Goal: Transaction & Acquisition: Obtain resource

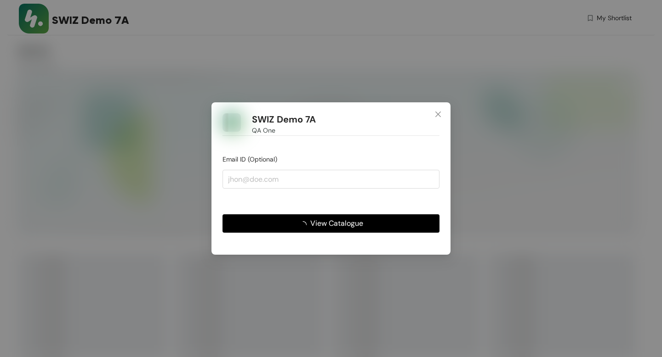
click at [328, 227] on span "View Catalogue" at bounding box center [336, 223] width 53 height 11
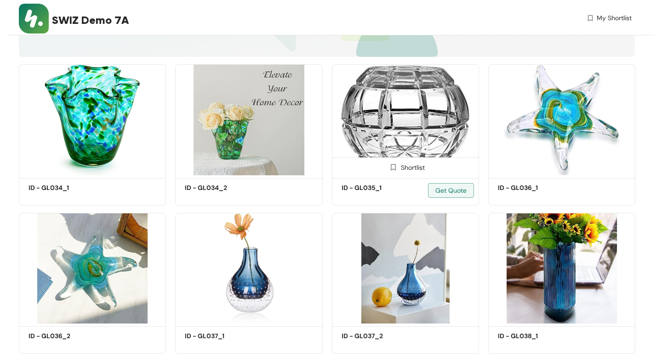
scroll to position [191, 0]
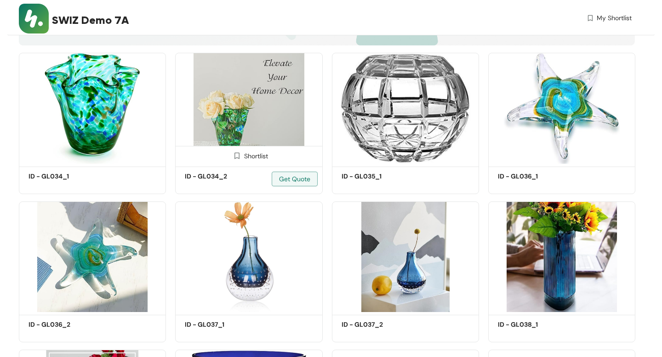
click at [249, 154] on div "Shortlist" at bounding box center [248, 155] width 39 height 9
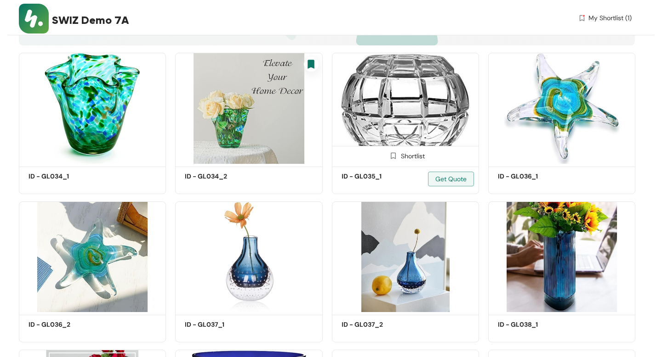
click at [409, 155] on div "Shortlist" at bounding box center [405, 155] width 39 height 9
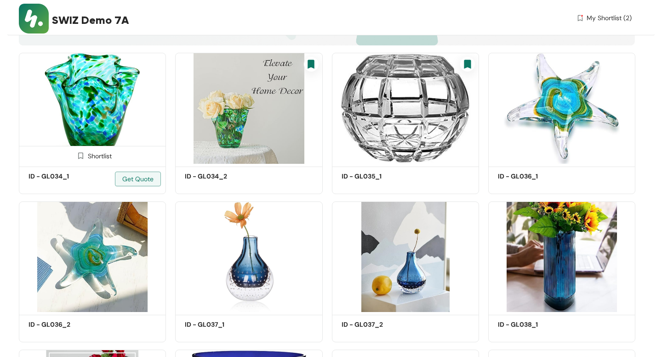
click at [91, 154] on div "Shortlist" at bounding box center [92, 155] width 39 height 9
click at [617, 20] on span "My Shortlist (3)" at bounding box center [608, 18] width 45 height 10
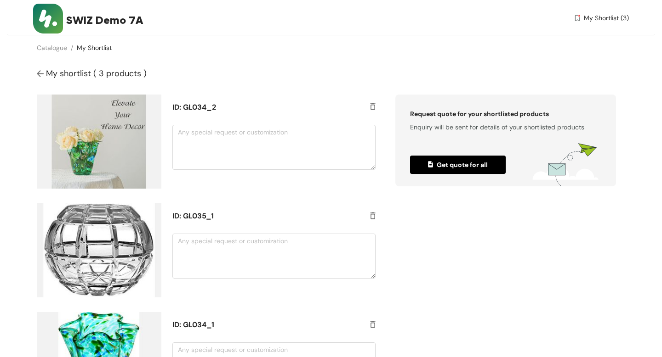
click at [103, 45] on link "My Shortlist" at bounding box center [94, 48] width 35 height 8
click at [589, 15] on span "My Shortlist (3)" at bounding box center [606, 18] width 45 height 10
click at [51, 44] on link "Catalogue" at bounding box center [52, 48] width 30 height 8
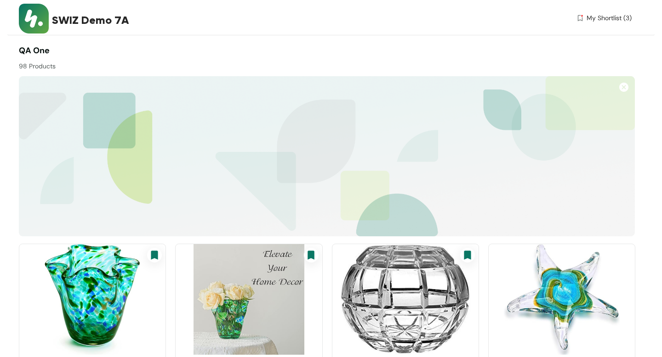
click at [624, 13] on span "My Shortlist (3)" at bounding box center [608, 18] width 45 height 10
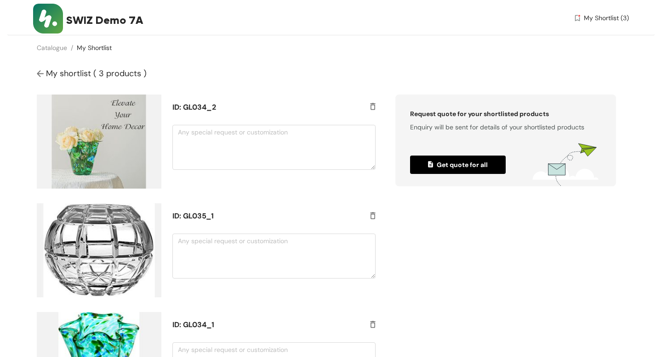
click at [371, 106] on img at bounding box center [373, 107] width 6 height 9
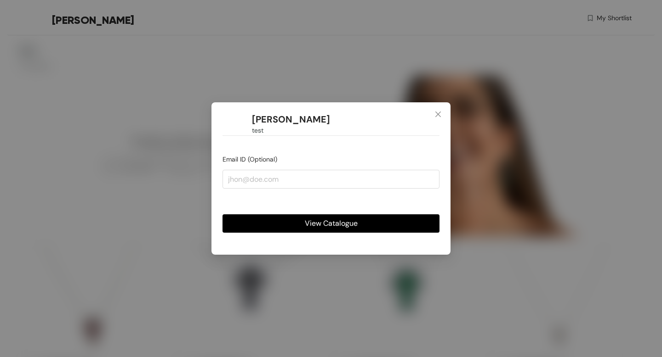
click at [310, 224] on span "View Catalogue" at bounding box center [331, 223] width 53 height 11
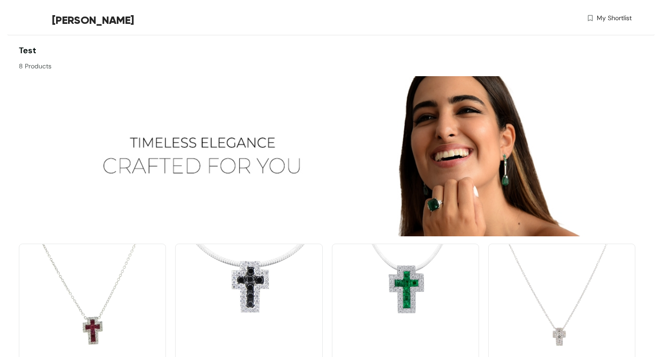
scroll to position [206, 0]
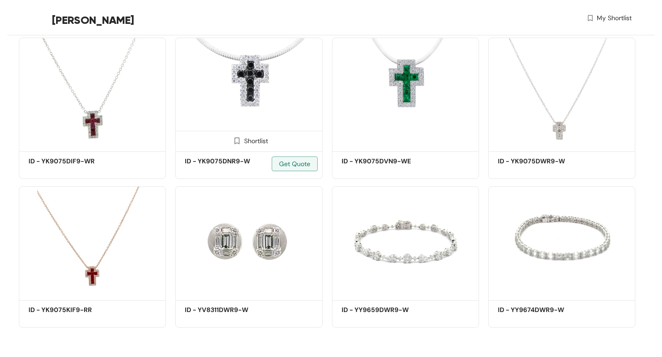
click at [260, 142] on div "Shortlist" at bounding box center [248, 140] width 39 height 9
click at [416, 143] on div "Shortlist" at bounding box center [405, 140] width 39 height 9
click at [601, 18] on span "My Shortlist (2)" at bounding box center [608, 18] width 45 height 10
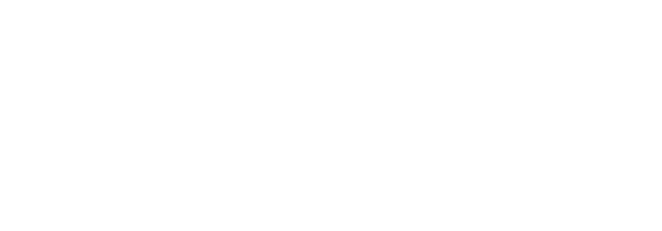
drag, startPoint x: 367, startPoint y: 52, endPoint x: 69, endPoint y: 231, distance: 347.4
click at [0, 0] on section at bounding box center [331, 82] width 662 height 165
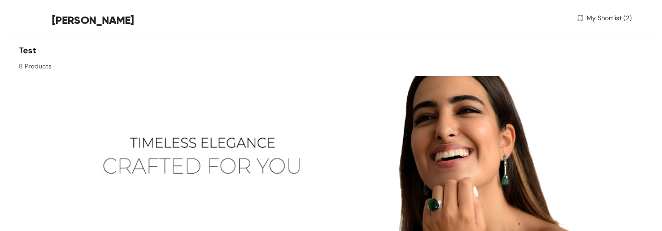
click at [600, 16] on span "My Shortlist (2)" at bounding box center [608, 18] width 45 height 10
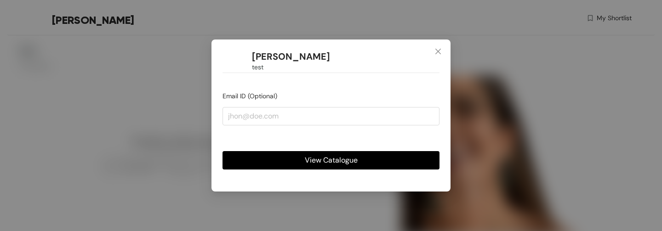
click at [291, 58] on h1 "[PERSON_NAME]" at bounding box center [291, 56] width 78 height 11
click at [316, 156] on span "View Catalogue" at bounding box center [331, 159] width 53 height 11
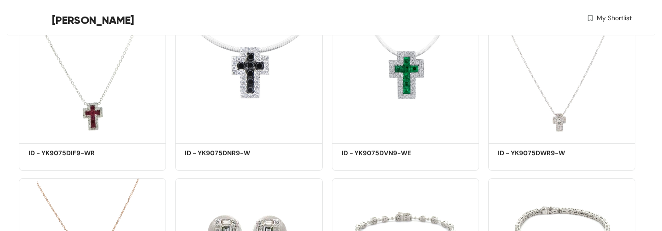
scroll to position [215, 0]
click at [252, 131] on div "Shortlist" at bounding box center [248, 131] width 39 height 9
click at [95, 128] on div "Shortlist" at bounding box center [92, 131] width 39 height 9
click at [608, 18] on span "My Shortlist (2)" at bounding box center [608, 18] width 45 height 10
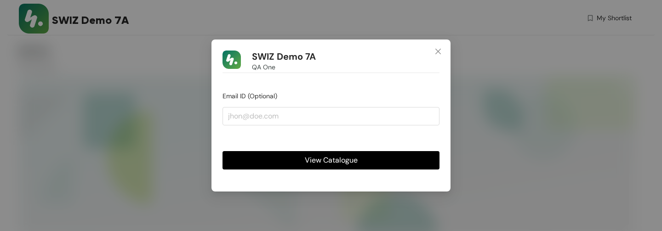
click at [337, 157] on span "View Catalogue" at bounding box center [331, 159] width 53 height 11
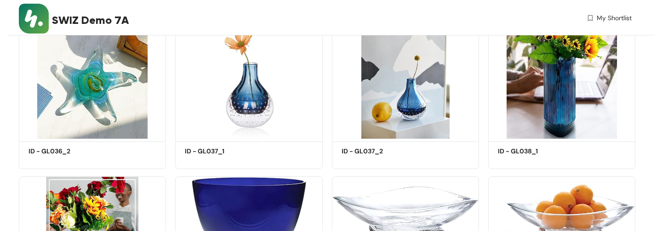
scroll to position [366, 0]
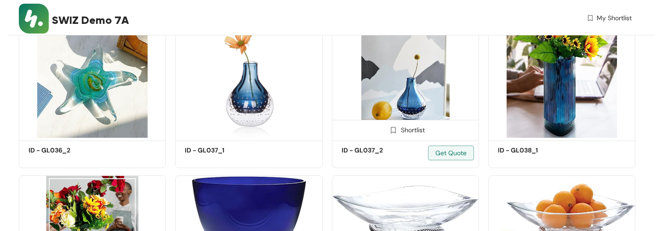
click at [409, 133] on div "Shortlist" at bounding box center [405, 129] width 39 height 9
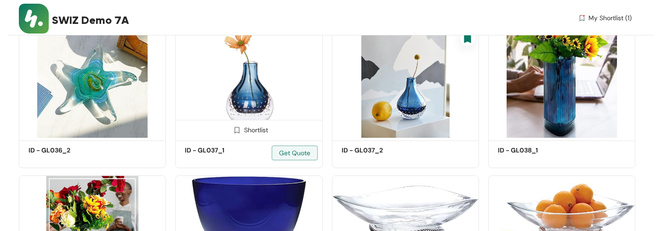
click at [236, 131] on img at bounding box center [237, 130] width 9 height 9
click at [597, 18] on span "My Shortlist (2)" at bounding box center [608, 18] width 45 height 10
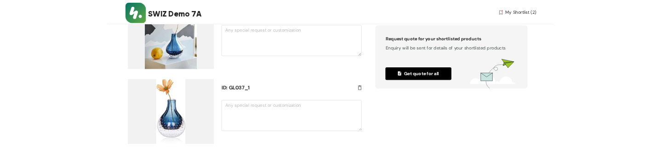
scroll to position [70, 0]
